Goal: Information Seeking & Learning: Learn about a topic

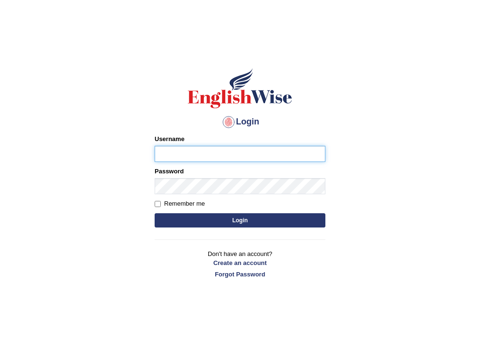
click at [232, 160] on input "Username" at bounding box center [240, 154] width 171 height 16
type input "sinan_parramatta"
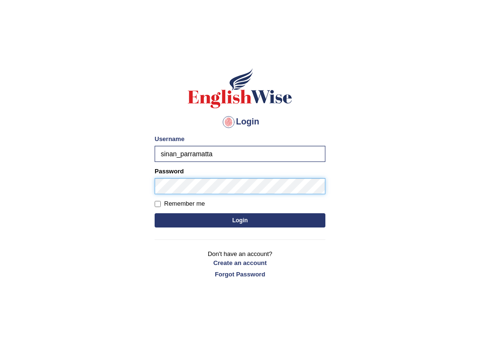
click at [155, 213] on button "Login" at bounding box center [240, 220] width 171 height 14
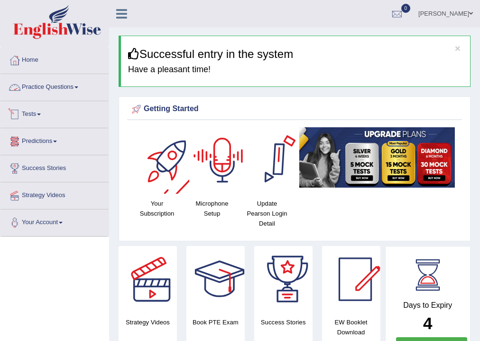
click at [47, 85] on link "Practice Questions" at bounding box center [54, 86] width 108 height 24
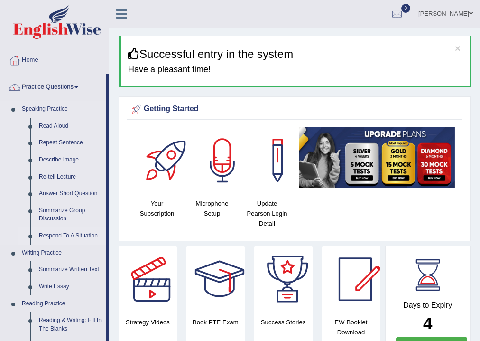
click at [69, 233] on link "Respond To A Situation" at bounding box center [71, 235] width 72 height 17
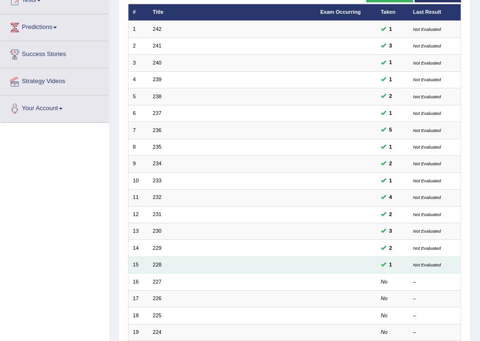
scroll to position [114, 0]
click at [158, 261] on link "228" at bounding box center [157, 264] width 9 height 6
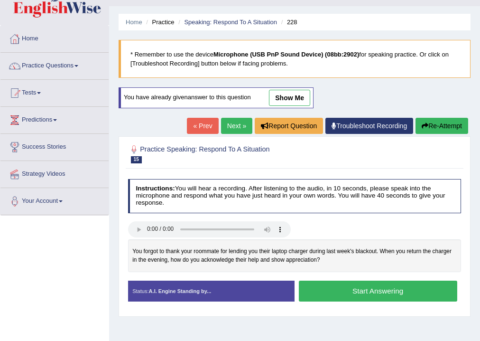
scroll to position [38, 0]
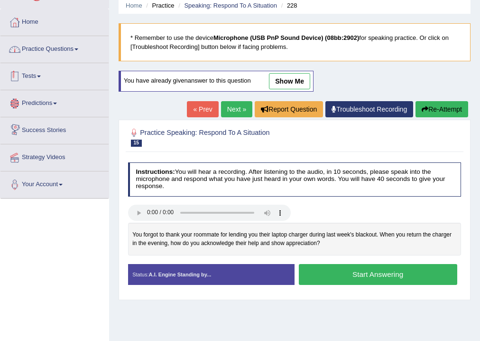
click at [54, 41] on link "Practice Questions" at bounding box center [54, 48] width 108 height 24
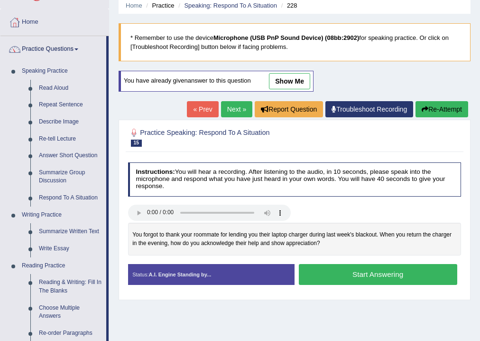
click at [332, 137] on h2 "Practice Speaking: Respond To A Situation 15 228" at bounding box center [231, 137] width 207 height 20
click at [234, 108] on link "Next »" at bounding box center [236, 109] width 31 height 16
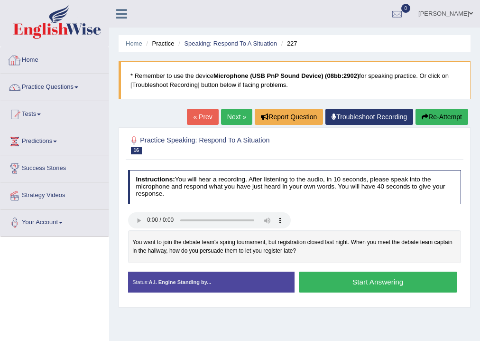
click at [206, 47] on li "Speaking: Respond To A Situation" at bounding box center [226, 43] width 101 height 9
click at [211, 41] on link "Speaking: Respond To A Situation" at bounding box center [230, 43] width 93 height 7
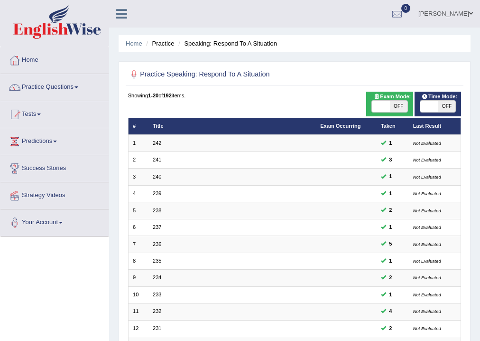
click at [433, 106] on span at bounding box center [429, 106] width 18 height 11
checkbox input "true"
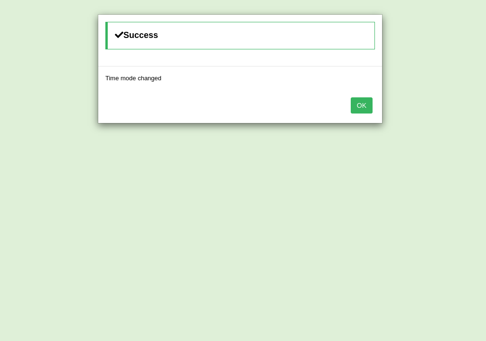
click at [359, 105] on button "OK" at bounding box center [362, 105] width 22 height 16
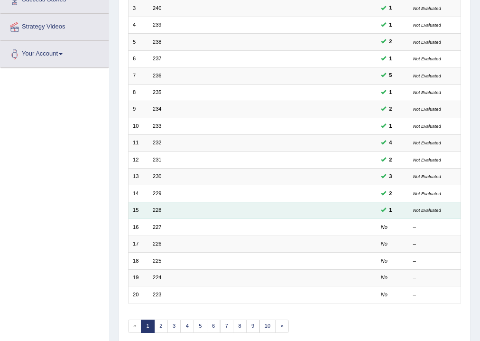
scroll to position [190, 0]
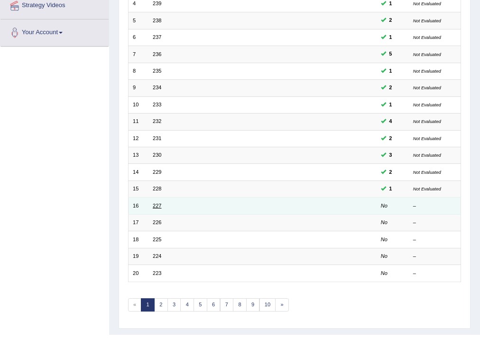
click at [158, 205] on link "227" at bounding box center [157, 206] width 9 height 6
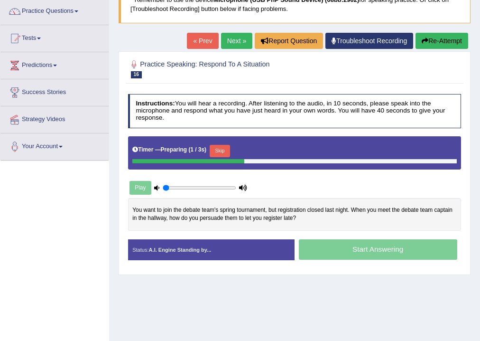
scroll to position [76, 0]
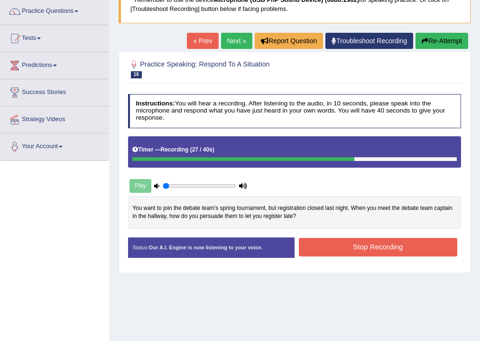
click at [328, 255] on div "Stop Recording" at bounding box center [378, 248] width 167 height 21
click at [341, 245] on button "Stop Recording" at bounding box center [378, 247] width 159 height 19
click at [341, 245] on div "Status: Our A.I. Engine is now listening to your voice. Start Answering Stop Re…" at bounding box center [295, 251] width 334 height 29
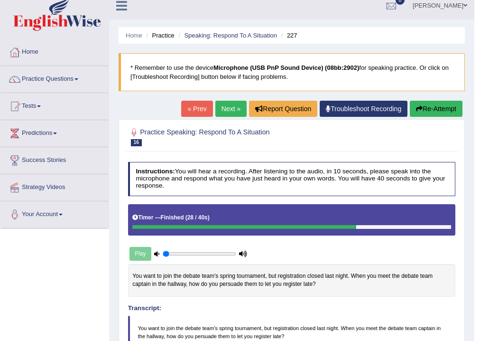
scroll to position [0, 0]
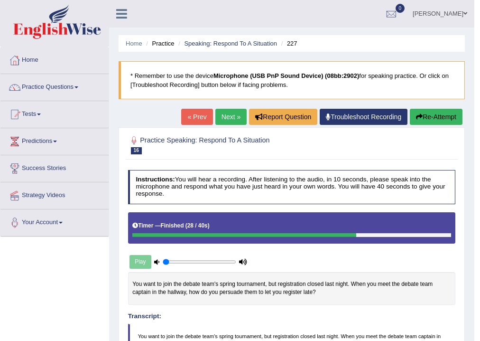
click at [235, 117] on link "Next »" at bounding box center [230, 117] width 31 height 16
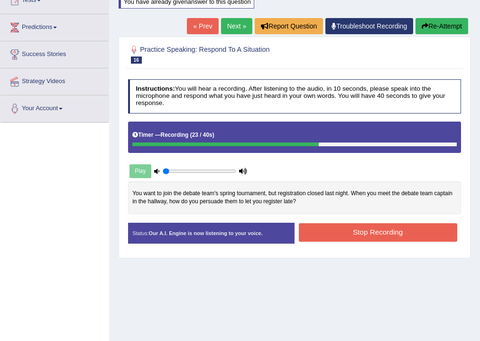
click at [334, 233] on button "Stop Recording" at bounding box center [378, 232] width 159 height 19
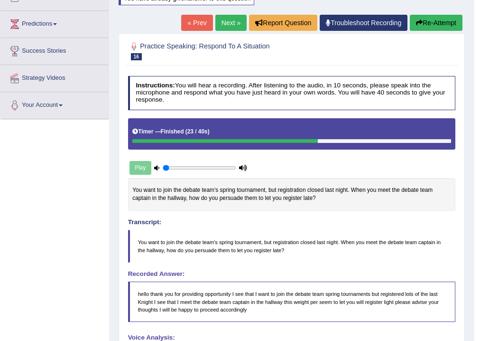
scroll to position [76, 0]
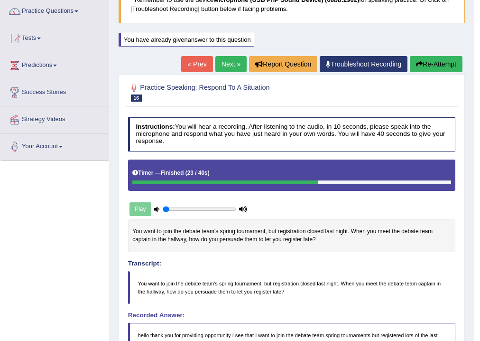
click at [444, 65] on button "Re-Attempt" at bounding box center [436, 64] width 53 height 16
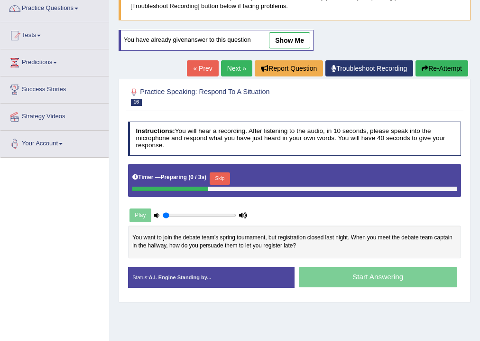
click at [226, 176] on button "Skip" at bounding box center [220, 178] width 20 height 12
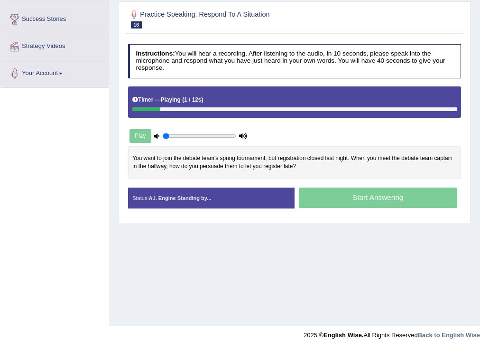
scroll to position [155, 0]
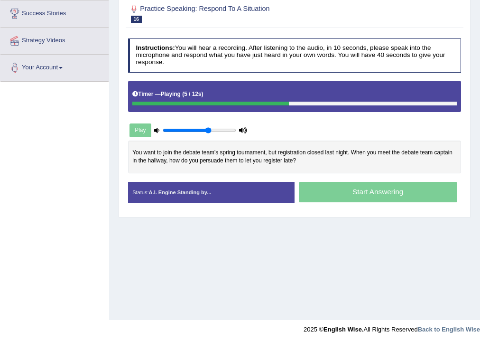
drag, startPoint x: 185, startPoint y: 130, endPoint x: 207, endPoint y: 128, distance: 21.9
type input "0.65"
click at [207, 128] on input "range" at bounding box center [199, 130] width 73 height 7
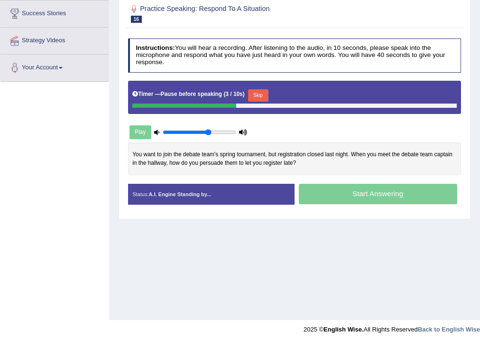
click at [209, 120] on div "Play" at bounding box center [295, 112] width 342 height 62
click at [261, 95] on button "Skip" at bounding box center [258, 95] width 20 height 12
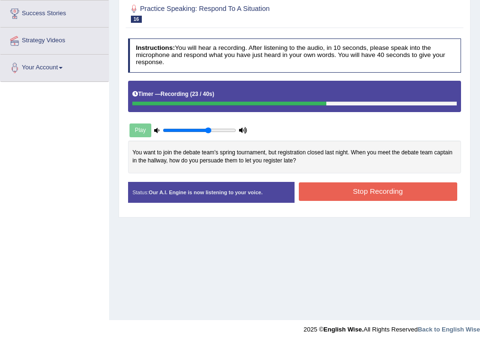
click at [362, 194] on button "Stop Recording" at bounding box center [378, 191] width 159 height 19
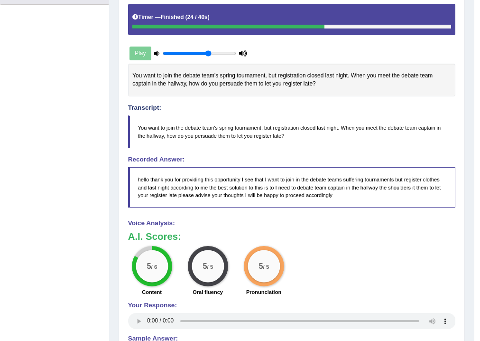
scroll to position [266, 0]
